Goal: Transaction & Acquisition: Purchase product/service

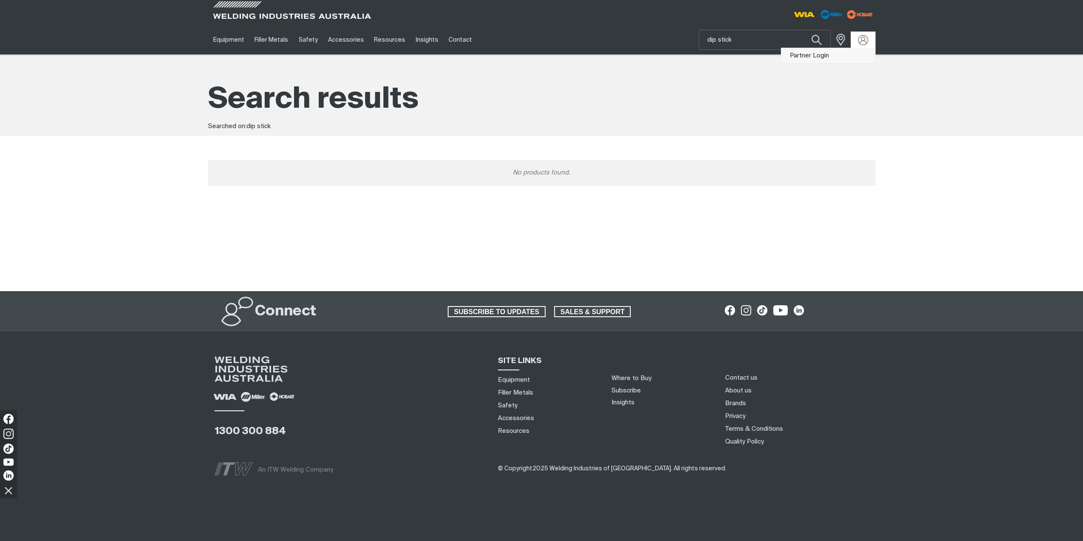
click at [827, 55] on link "Partner Login" at bounding box center [828, 56] width 94 height 16
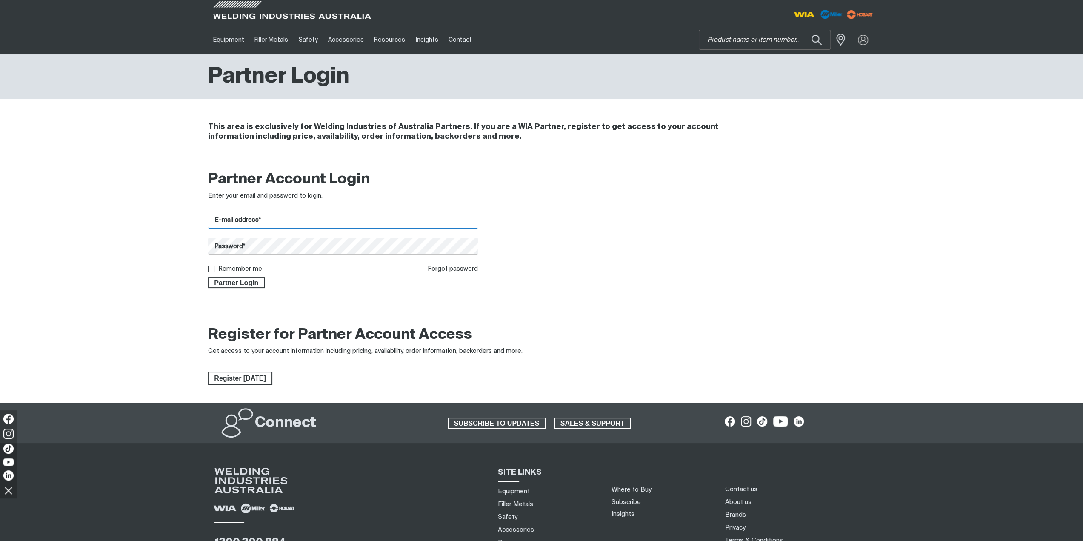
click at [288, 221] on input "E-mail address*" at bounding box center [343, 220] width 270 height 17
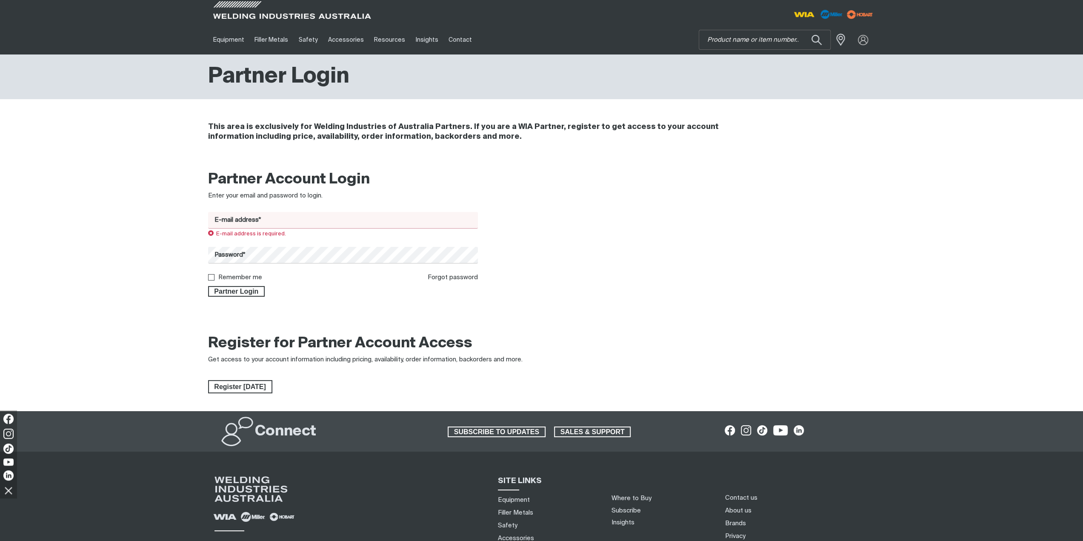
type input "[EMAIL_ADDRESS][DOMAIN_NAME]"
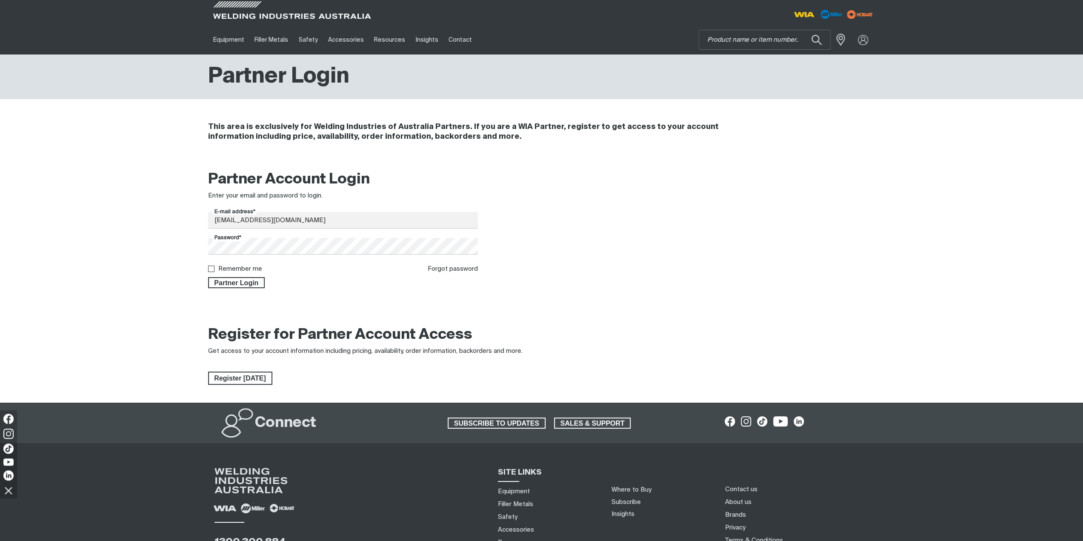
click at [227, 269] on label "Remember me" at bounding box center [240, 269] width 44 height 6
click at [214, 269] on input "Remember me" at bounding box center [211, 269] width 6 height 6
checkbox input "true"
click at [229, 285] on span "Partner Login" at bounding box center [236, 282] width 55 height 11
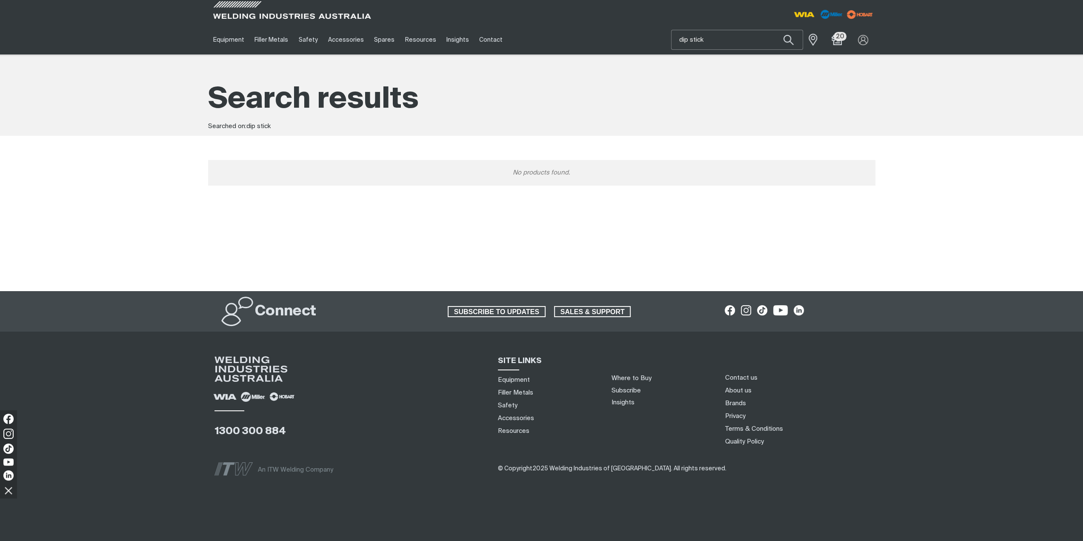
click at [733, 40] on input "dip stick" at bounding box center [737, 39] width 131 height 19
type input "d"
type input "206745"
click at [734, 58] on span "Filter,Oil (Air Compressor) - MR 206745" at bounding box center [746, 59] width 97 height 14
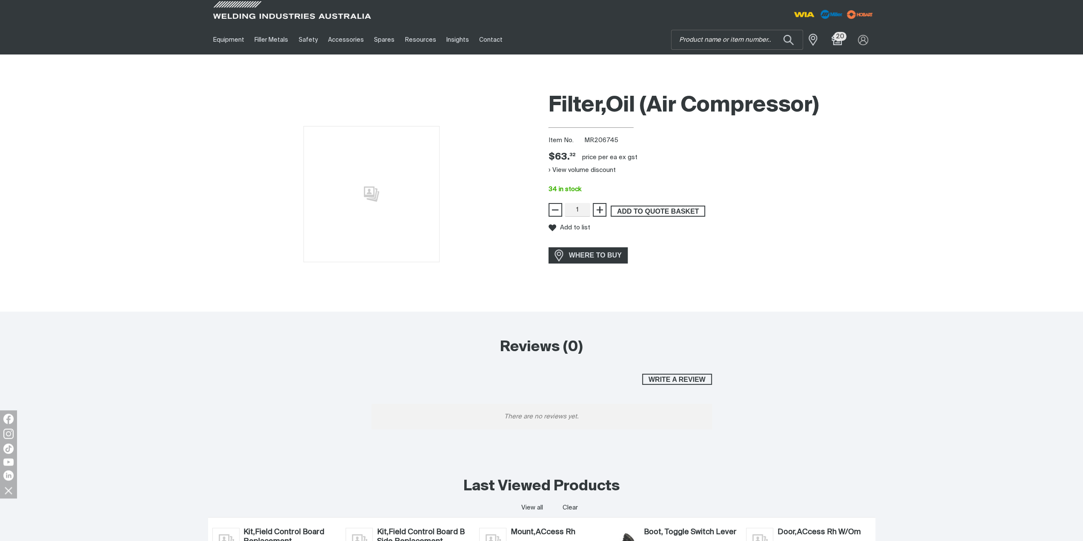
click at [647, 209] on span "ADD TO QUOTE BASKET" at bounding box center [658, 211] width 93 height 11
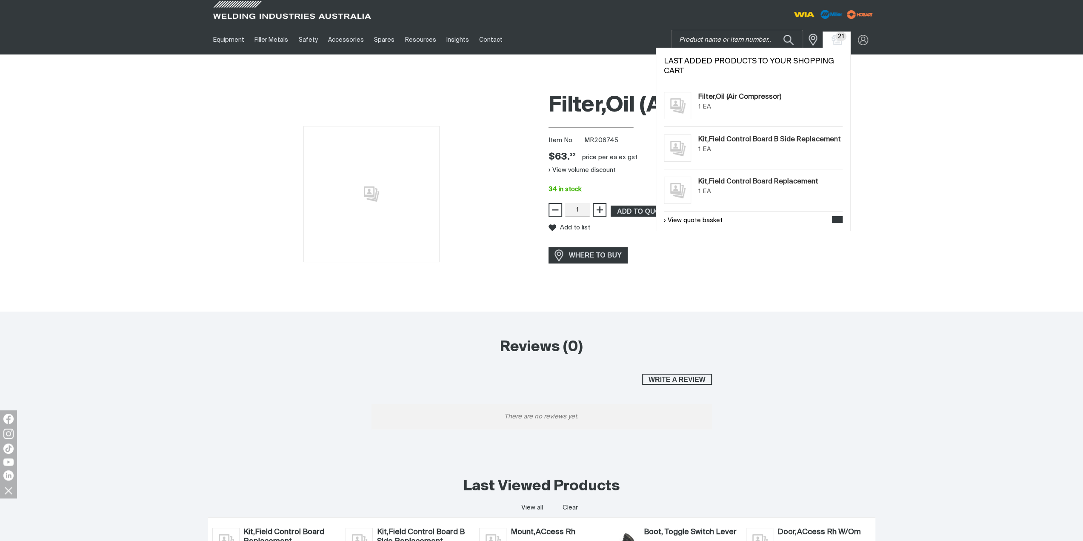
click at [836, 36] on span "21" at bounding box center [841, 36] width 11 height 9
